Goal: Task Accomplishment & Management: Use online tool/utility

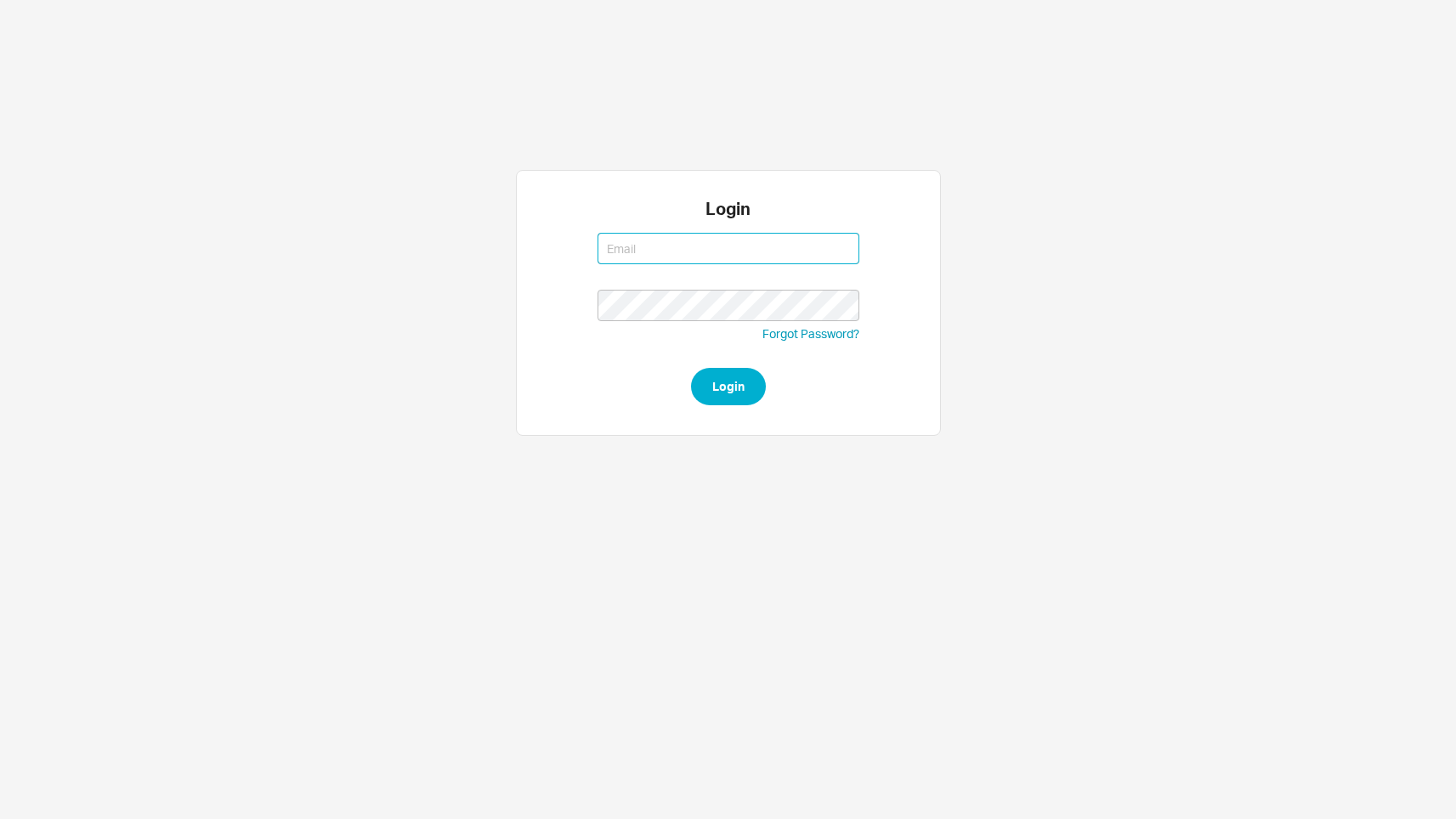
click at [624, 236] on input at bounding box center [728, 248] width 262 height 31
click at [474, 330] on div "Login Forgot Password? Login" at bounding box center [728, 303] width 1071 height 266
click at [692, 257] on input at bounding box center [728, 248] width 262 height 31
click at [0, 453] on com-1password-button at bounding box center [0, 453] width 0 height 0
type input "yaelm@homeandstone.com"
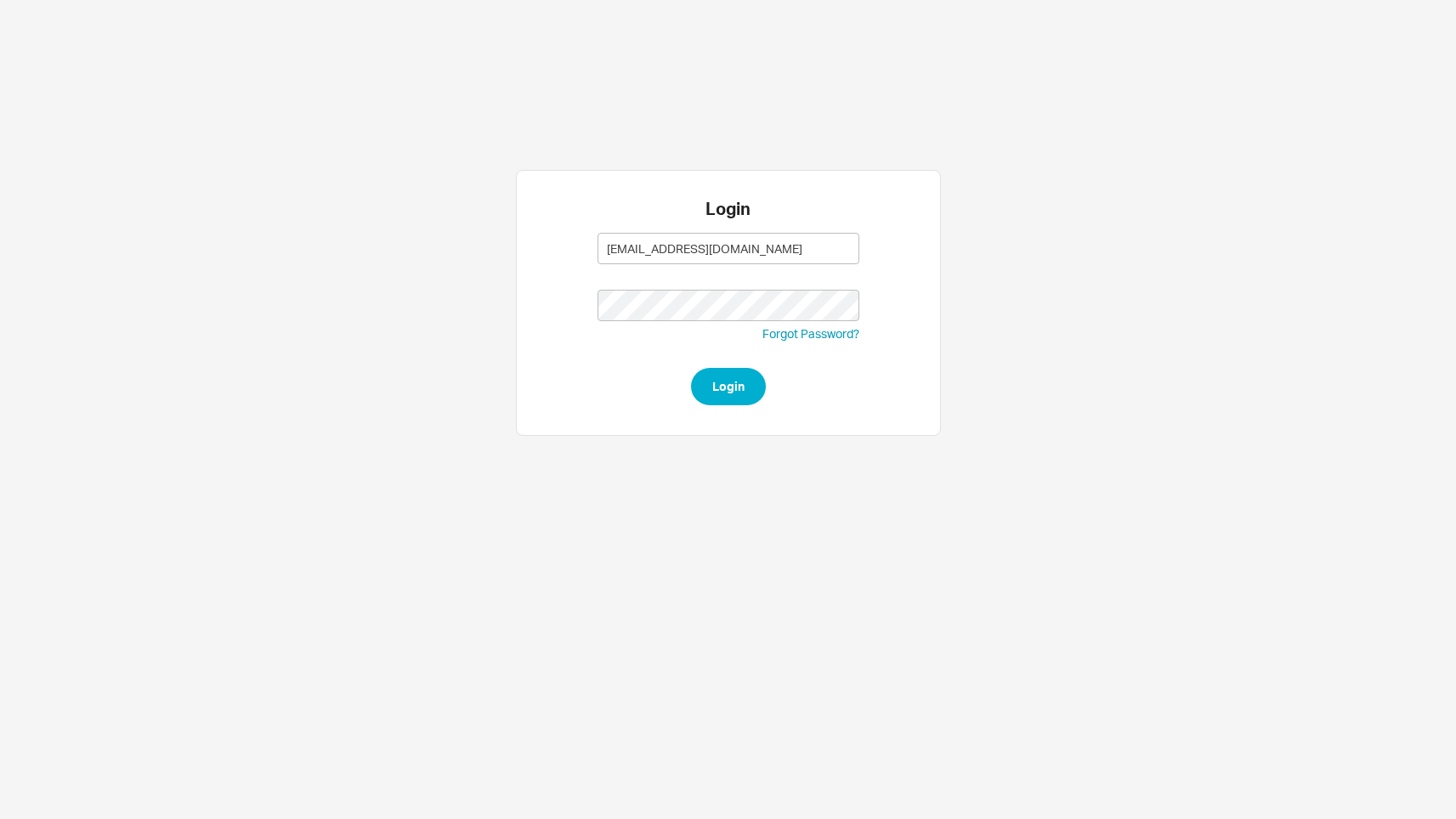
type input "yaelm@homeandstone.com"
